Goal: Task Accomplishment & Management: Manage account settings

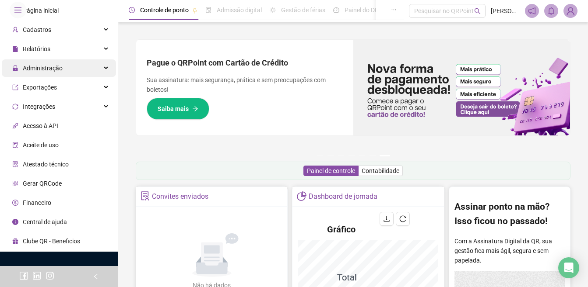
click at [53, 72] on span "Administração" at bounding box center [43, 68] width 40 height 7
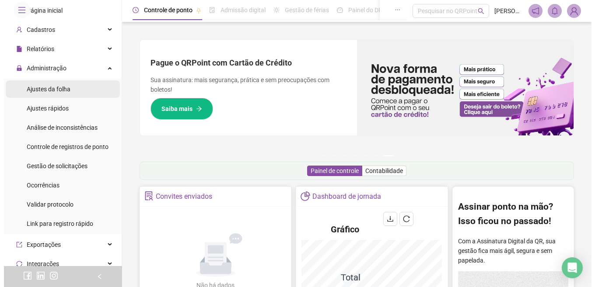
scroll to position [44, 0]
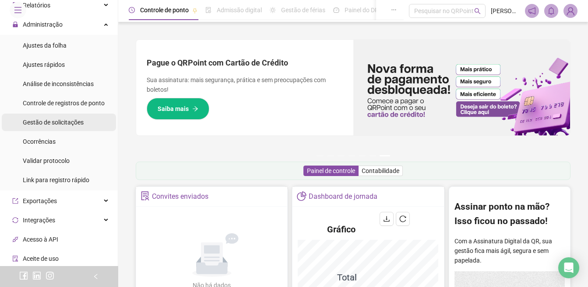
click at [46, 126] on span "Gestão de solicitações" at bounding box center [53, 122] width 61 height 7
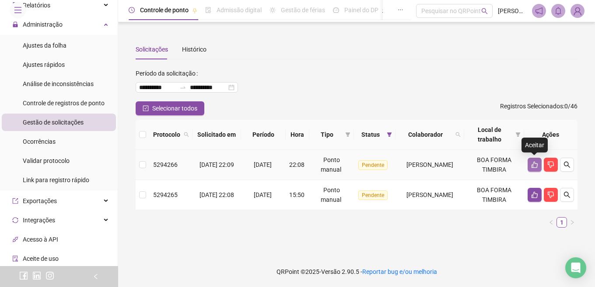
click at [535, 167] on icon "like" at bounding box center [534, 164] width 7 height 7
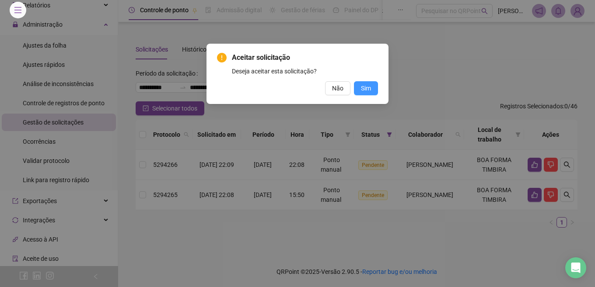
click at [368, 88] on span "Sim" at bounding box center [366, 89] width 10 height 10
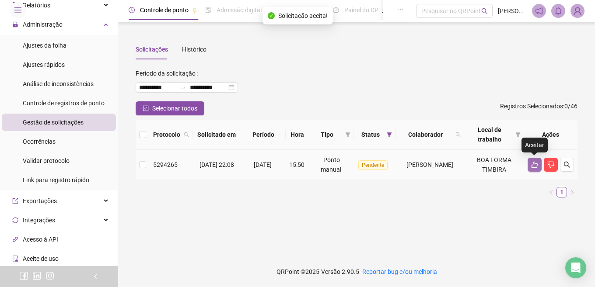
click at [533, 162] on icon "like" at bounding box center [534, 164] width 7 height 7
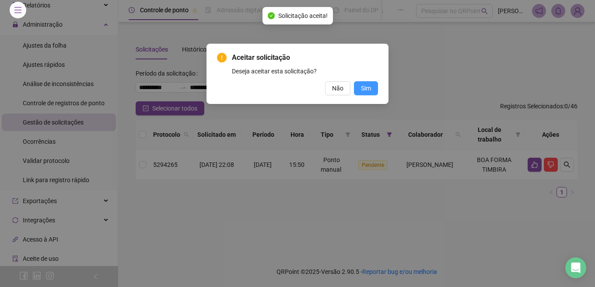
click at [368, 91] on span "Sim" at bounding box center [366, 89] width 10 height 10
